Goal: Task Accomplishment & Management: Use online tool/utility

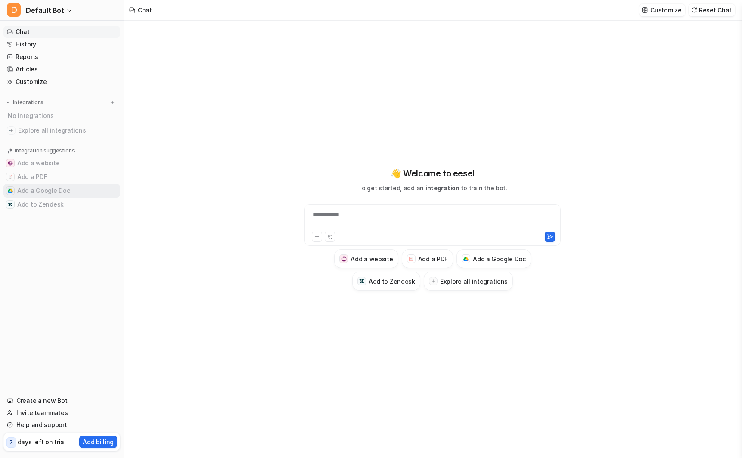
click at [28, 195] on button "Add a Google Doc" at bounding box center [61, 191] width 117 height 14
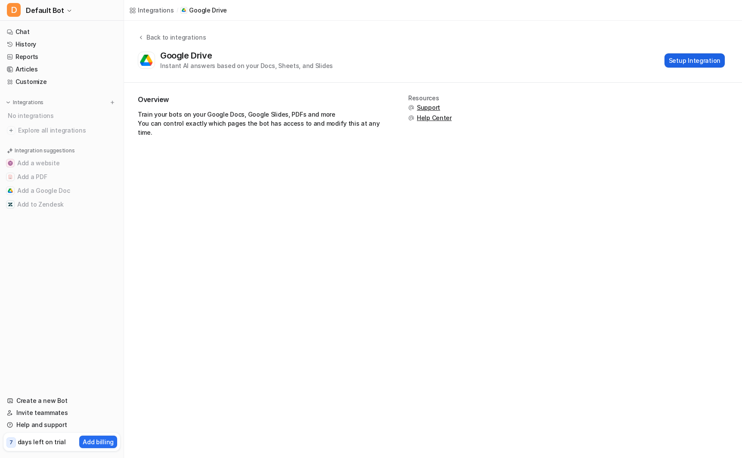
click at [685, 62] on button "Setup Integration" at bounding box center [694, 60] width 60 height 14
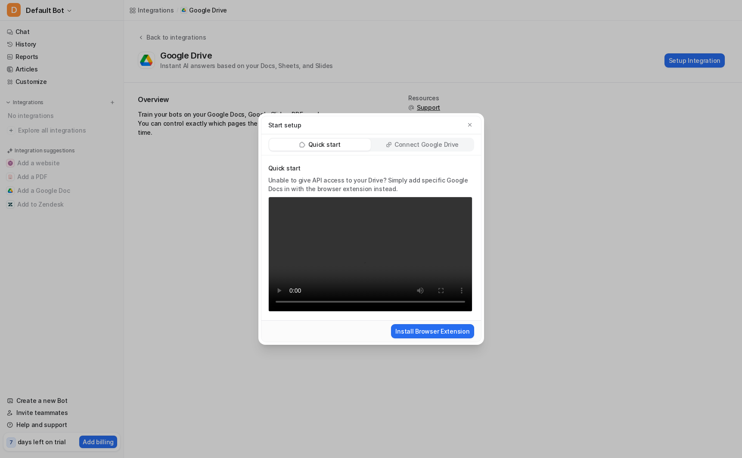
click at [400, 145] on p "Connect Google Drive" at bounding box center [426, 144] width 64 height 9
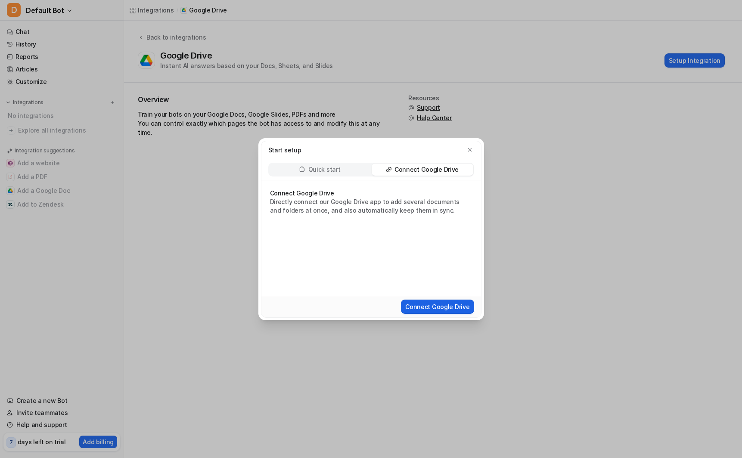
click at [429, 307] on button "Connect Google Drive" at bounding box center [437, 307] width 73 height 14
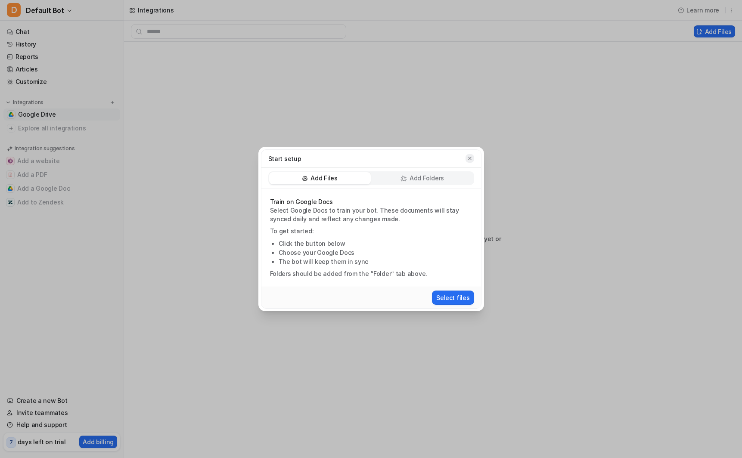
click at [467, 157] on icon "button" at bounding box center [470, 158] width 6 height 6
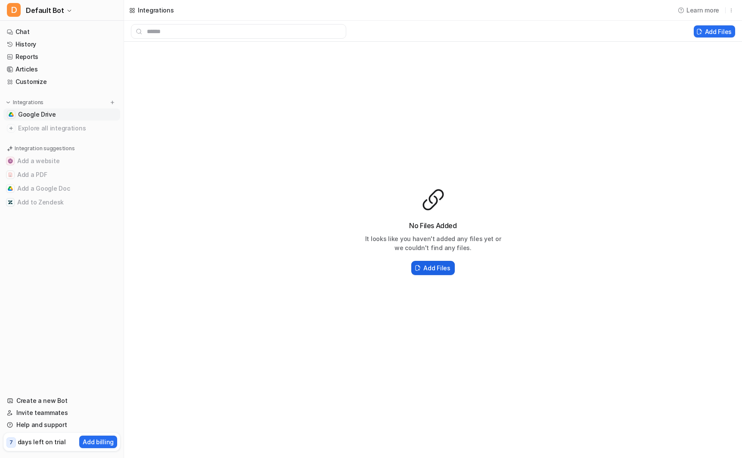
click at [434, 267] on h2 "Add Files" at bounding box center [436, 268] width 27 height 9
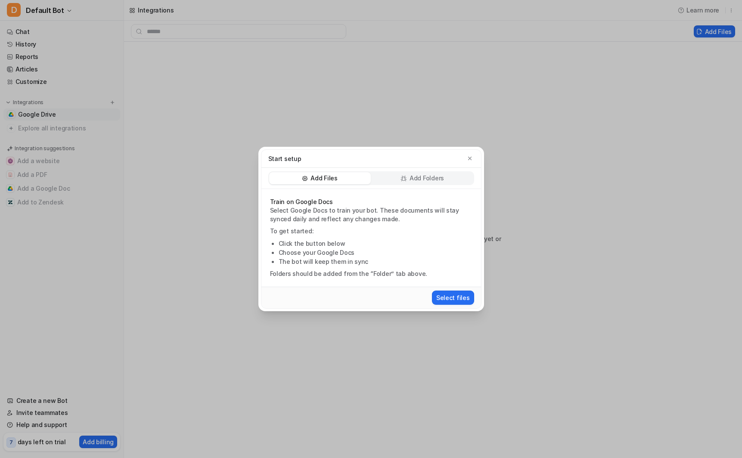
click at [427, 181] on p "Add Folders" at bounding box center [426, 178] width 34 height 9
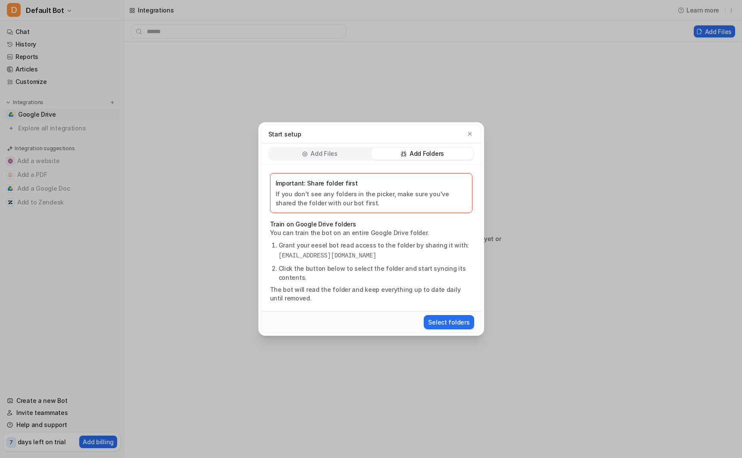
click at [324, 154] on p "Add Files" at bounding box center [323, 153] width 27 height 9
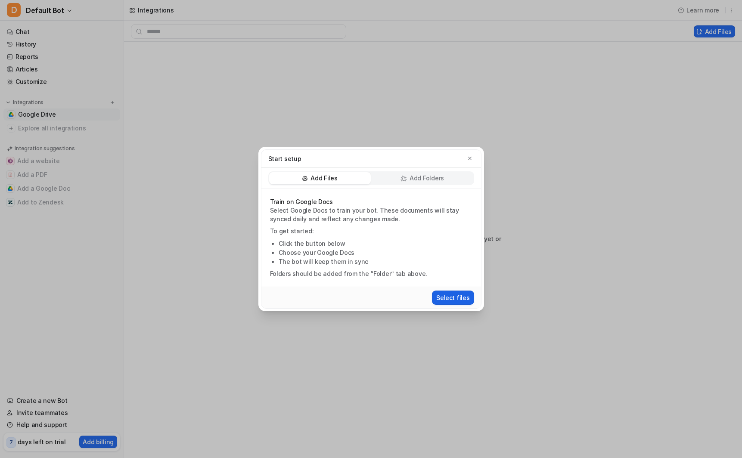
click at [452, 294] on button "Select files" at bounding box center [453, 298] width 42 height 14
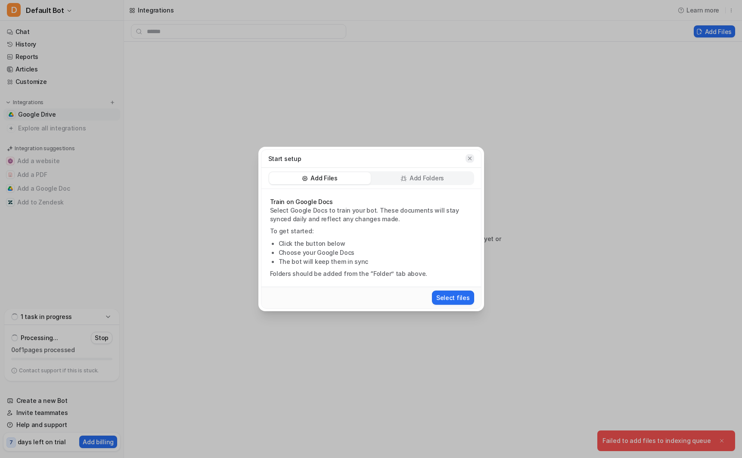
click at [471, 156] on icon "button" at bounding box center [470, 158] width 6 height 6
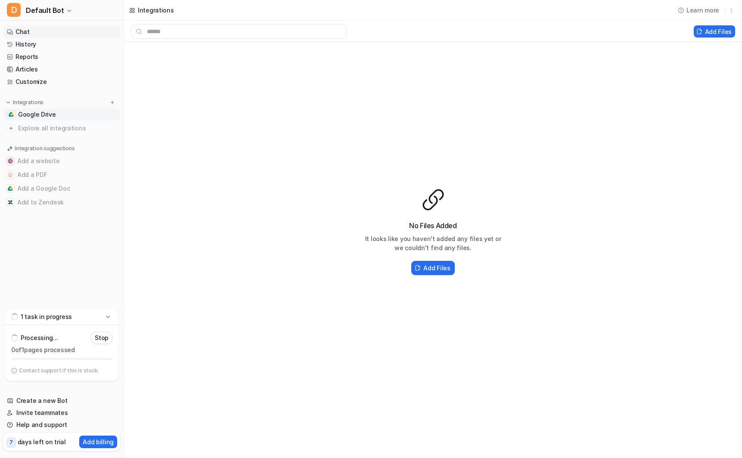
click at [61, 31] on link "Chat" at bounding box center [61, 32] width 117 height 12
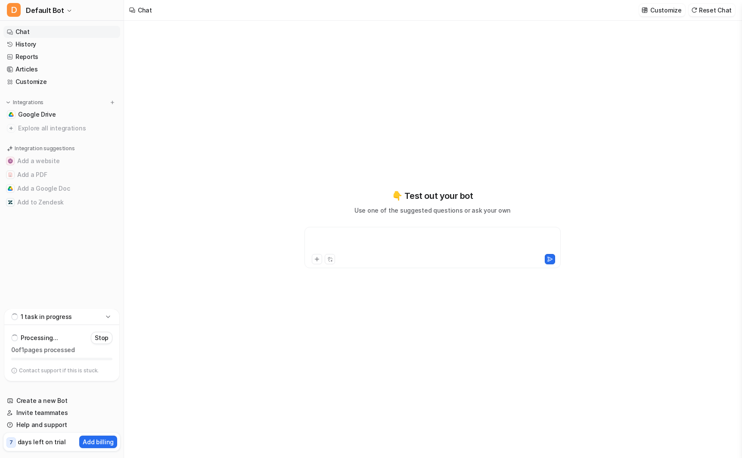
click at [342, 246] on div at bounding box center [433, 243] width 252 height 20
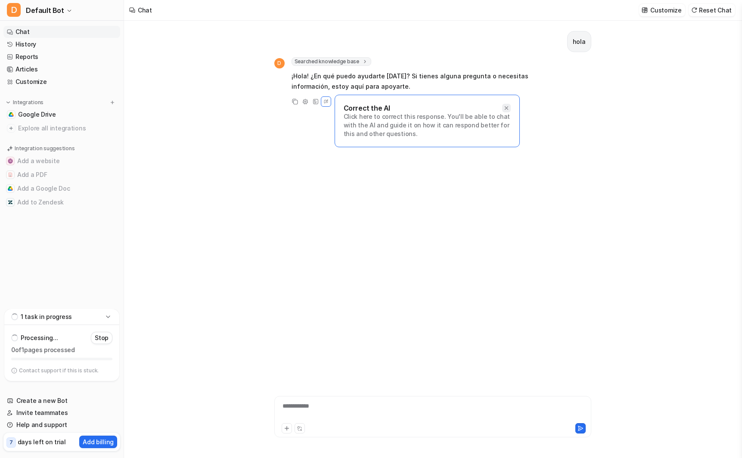
click at [505, 105] on icon at bounding box center [506, 108] width 6 height 6
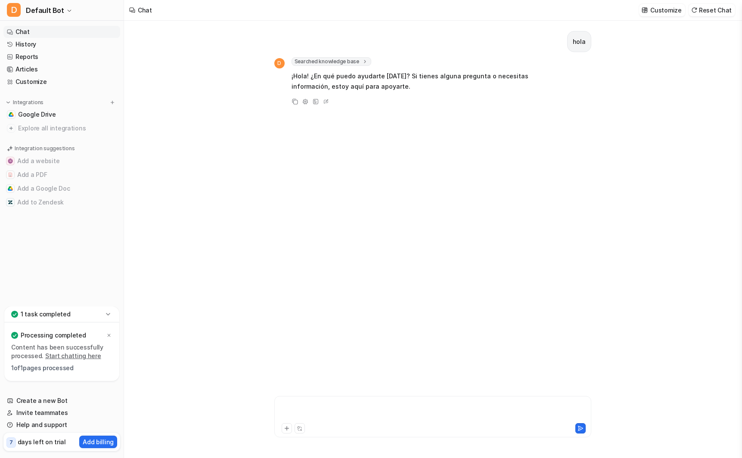
click at [323, 409] on div at bounding box center [432, 412] width 313 height 20
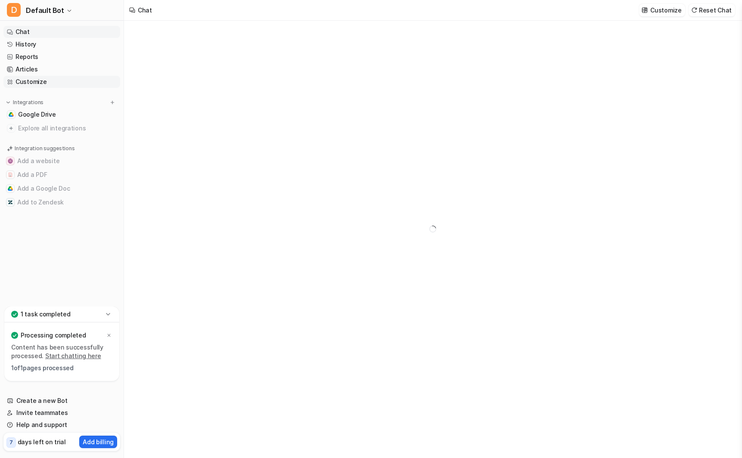
click at [28, 81] on link "Customize" at bounding box center [61, 82] width 117 height 12
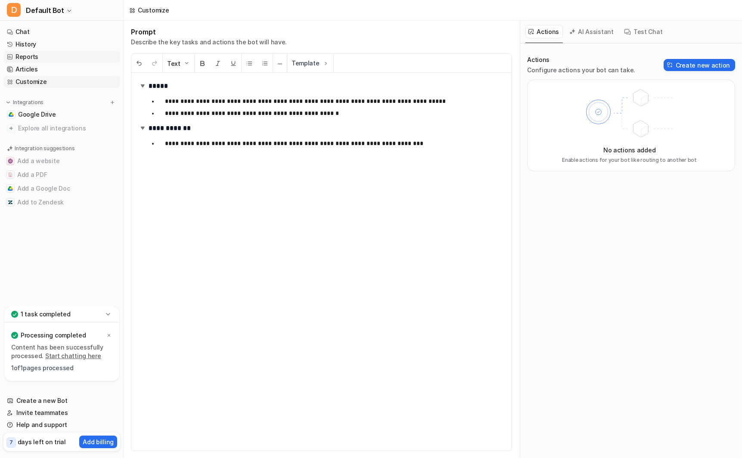
click at [31, 52] on link "Reports" at bounding box center [61, 57] width 117 height 12
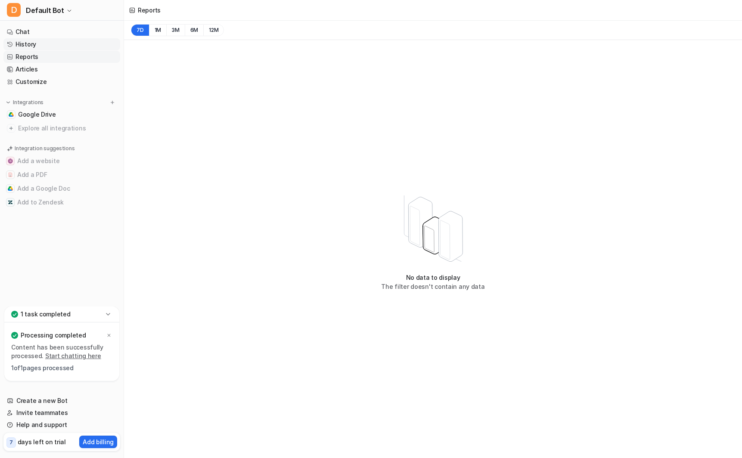
click at [30, 41] on link "History" at bounding box center [61, 44] width 117 height 12
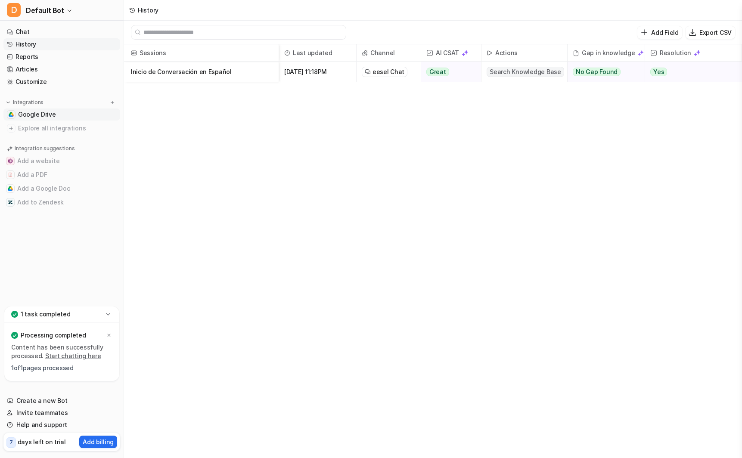
click at [28, 119] on link "Google Drive" at bounding box center [61, 115] width 117 height 12
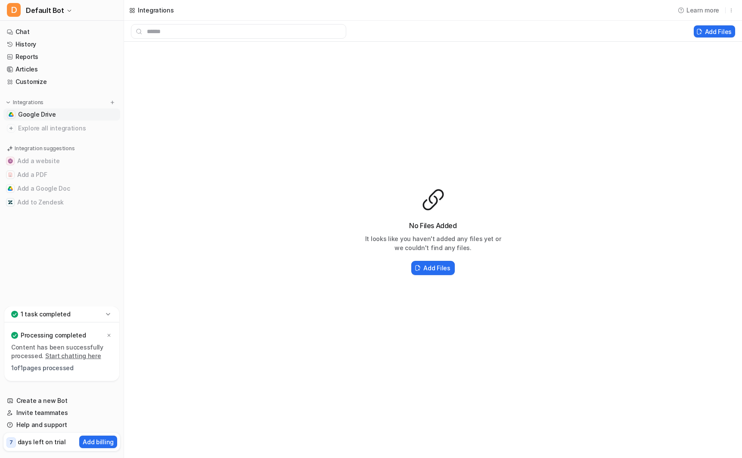
click at [40, 115] on span "Google Drive" at bounding box center [37, 114] width 38 height 9
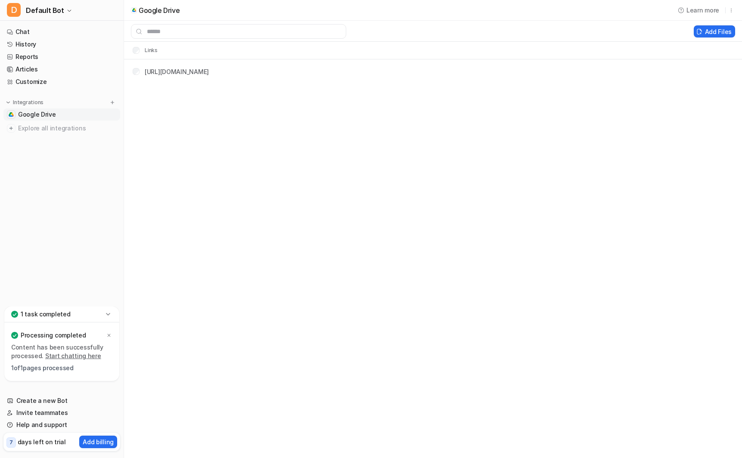
click at [165, 75] on div "https://docs.google.com/document/d/1gUxULYLwI1D-fIpTaC-mXxQX6YdUCUyVpmVto6jX2Tw…" at bounding box center [177, 71] width 64 height 9
click at [156, 72] on link "https://docs.google.com/document/d/1gUxULYLwI1D-fIpTaC-mXxQX6YdUCUyVpmVto6jX2Tw…" at bounding box center [177, 71] width 64 height 7
click at [39, 33] on link "Chat" at bounding box center [61, 32] width 117 height 12
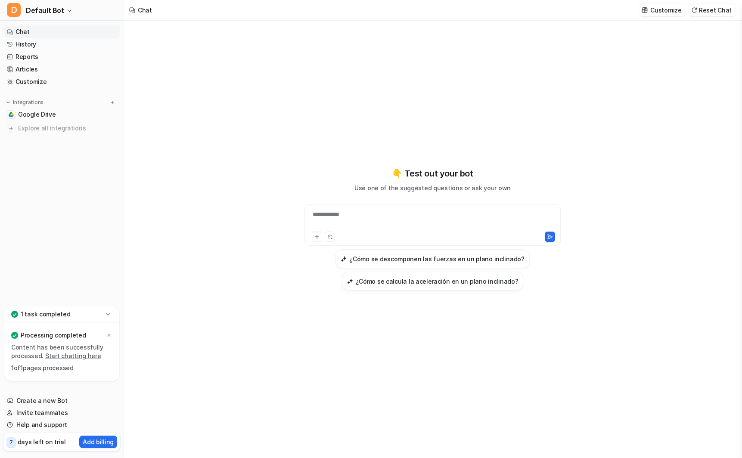
click at [361, 216] on div "**********" at bounding box center [433, 220] width 252 height 20
paste div
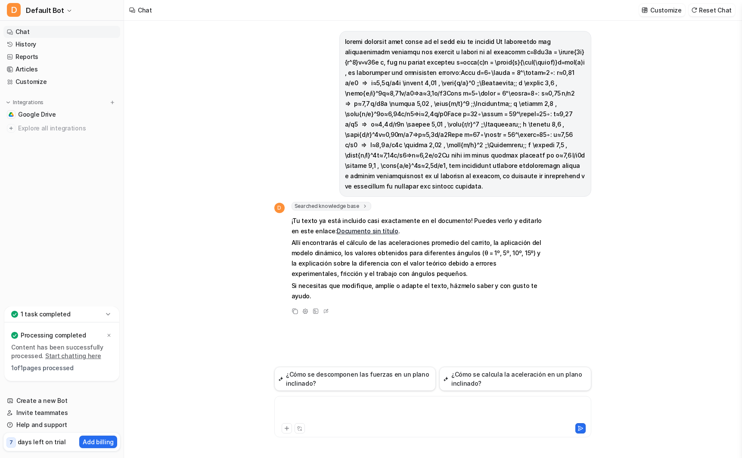
click at [350, 412] on div at bounding box center [432, 412] width 313 height 20
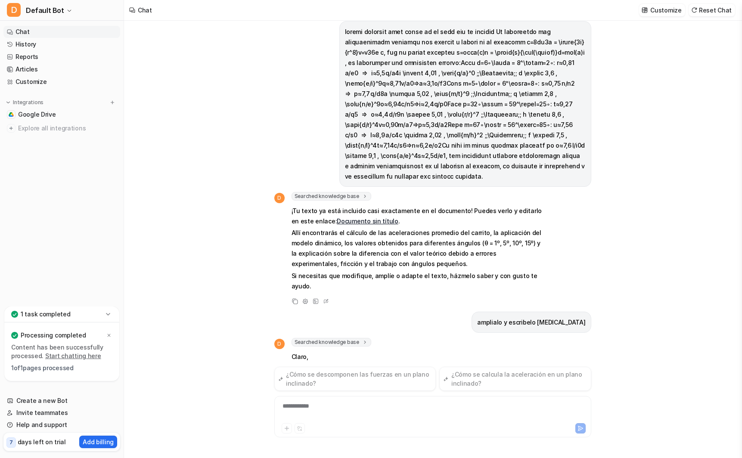
drag, startPoint x: 242, startPoint y: 256, endPoint x: 242, endPoint y: 266, distance: 10.3
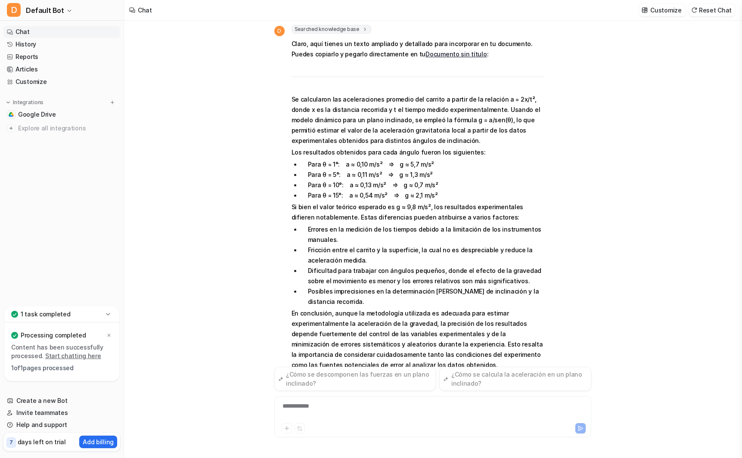
scroll to position [378, 0]
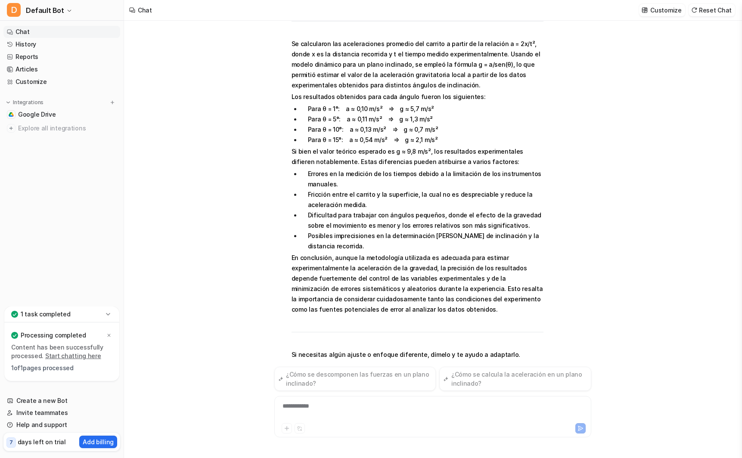
drag, startPoint x: 219, startPoint y: 242, endPoint x: 223, endPoint y: 187, distance: 54.8
drag, startPoint x: 220, startPoint y: 205, endPoint x: 223, endPoint y: 167, distance: 38.0
drag, startPoint x: 237, startPoint y: 189, endPoint x: 558, endPoint y: 243, distance: 325.3
click at [735, 331] on div "D Searched knowledge base search_queries : [ "escribir texto en Google Docs", "…" at bounding box center [432, 239] width 617 height 437
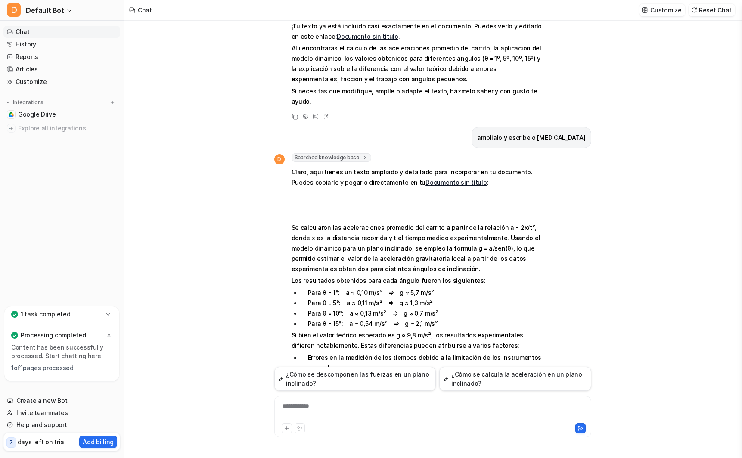
drag, startPoint x: 478, startPoint y: 222, endPoint x: 480, endPoint y: 174, distance: 48.7
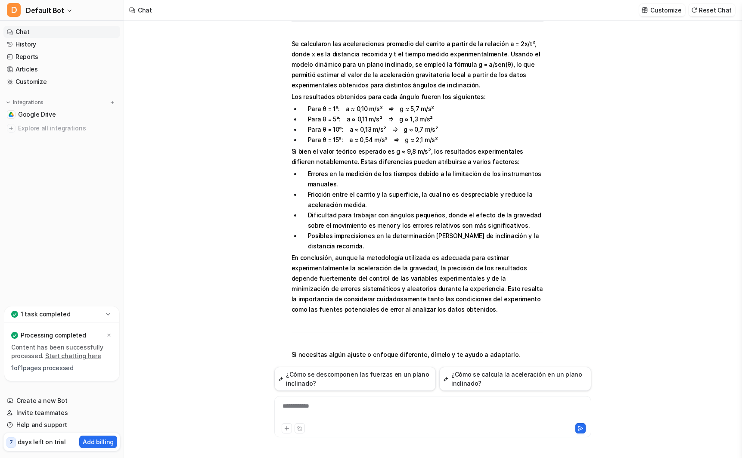
drag, startPoint x: 355, startPoint y: 210, endPoint x: 339, endPoint y: 301, distance: 92.2
